Goal: Task Accomplishment & Management: Use online tool/utility

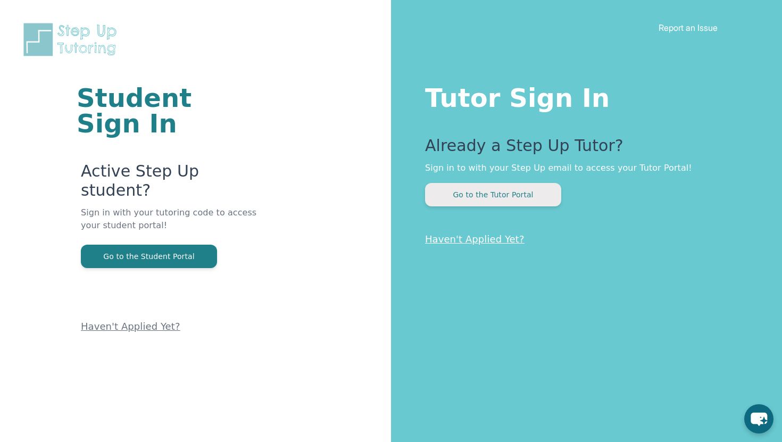
click at [470, 198] on button "Go to the Tutor Portal" at bounding box center [493, 194] width 136 height 23
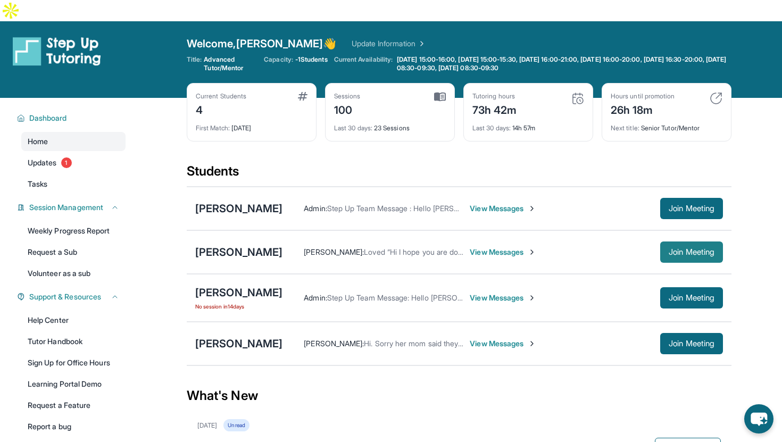
click at [669, 249] on span "Join Meeting" at bounding box center [692, 252] width 46 height 6
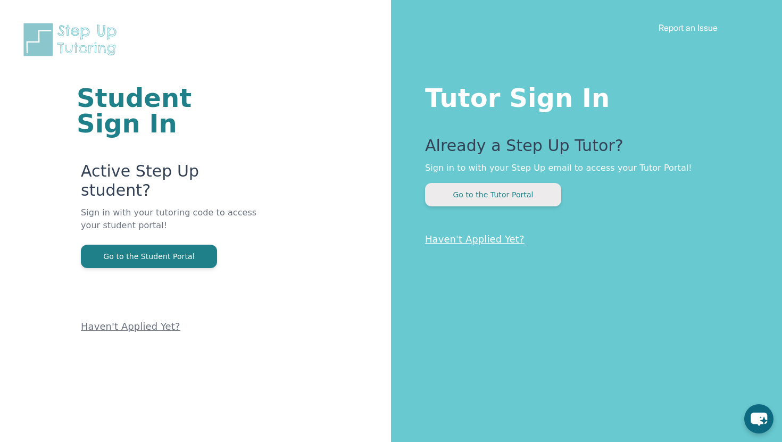
click at [523, 196] on button "Go to the Tutor Portal" at bounding box center [493, 194] width 136 height 23
